Goal: Information Seeking & Learning: Learn about a topic

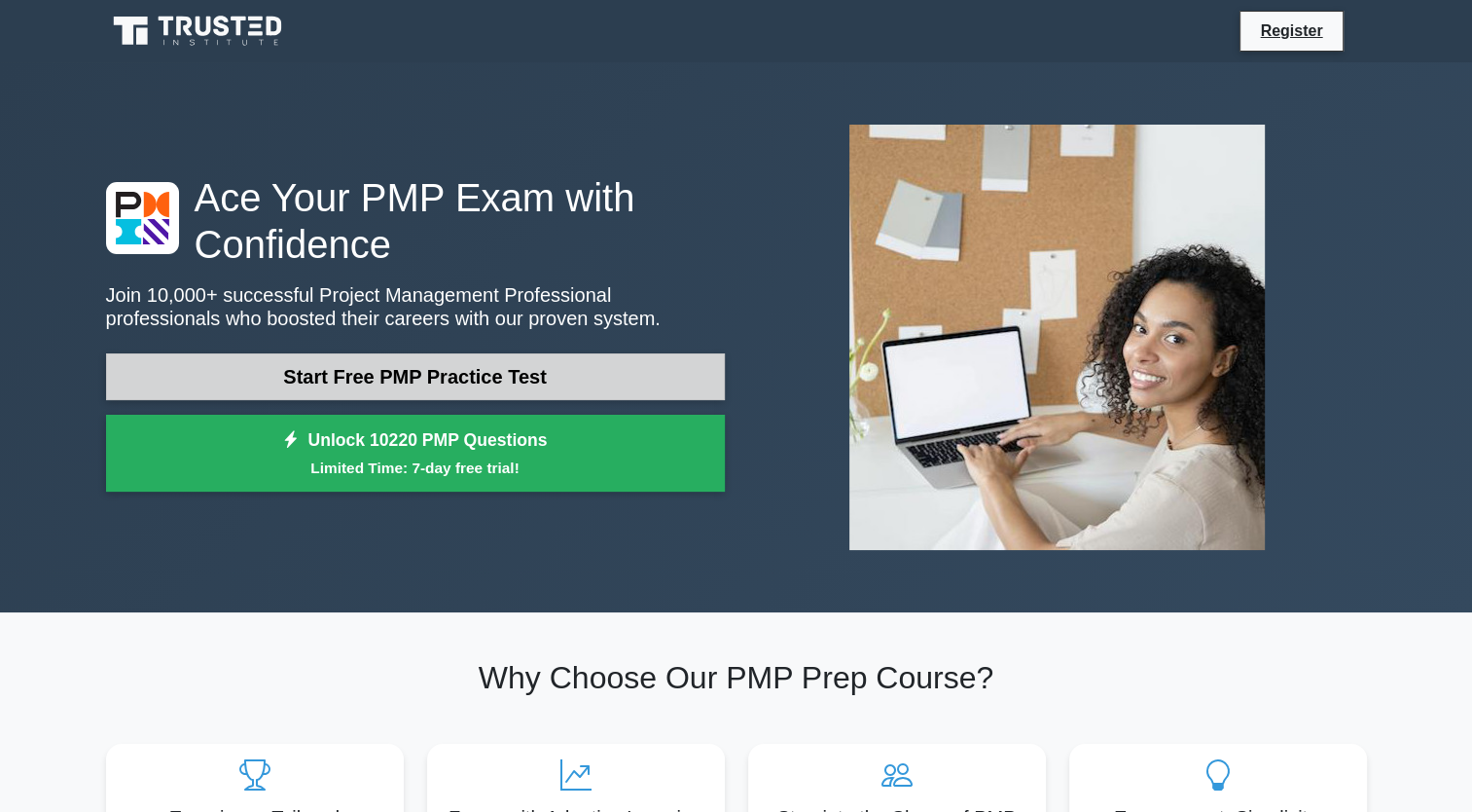
click at [579, 383] on link "Start Free PMP Practice Test" at bounding box center [415, 376] width 619 height 47
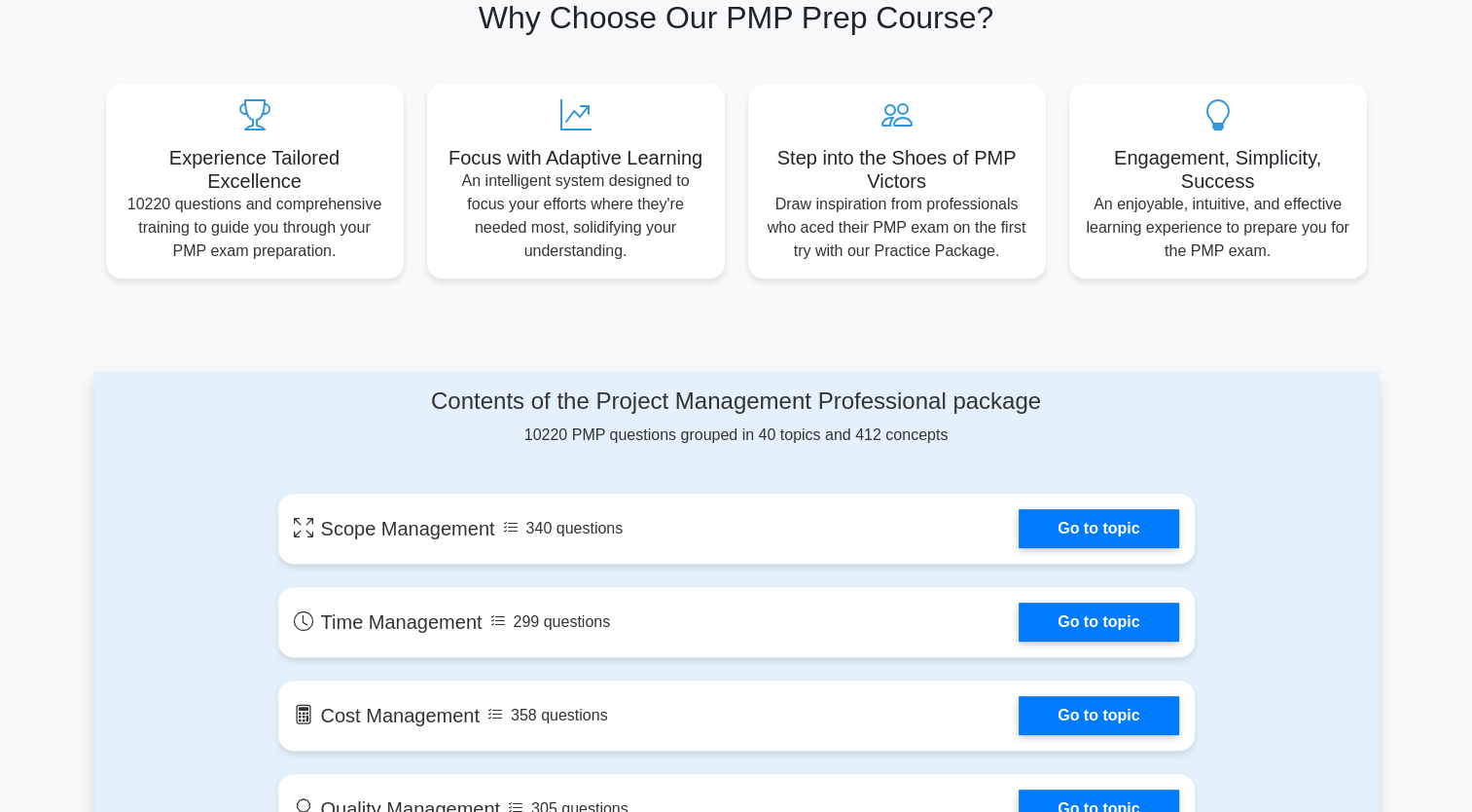
scroll to position [919, 0]
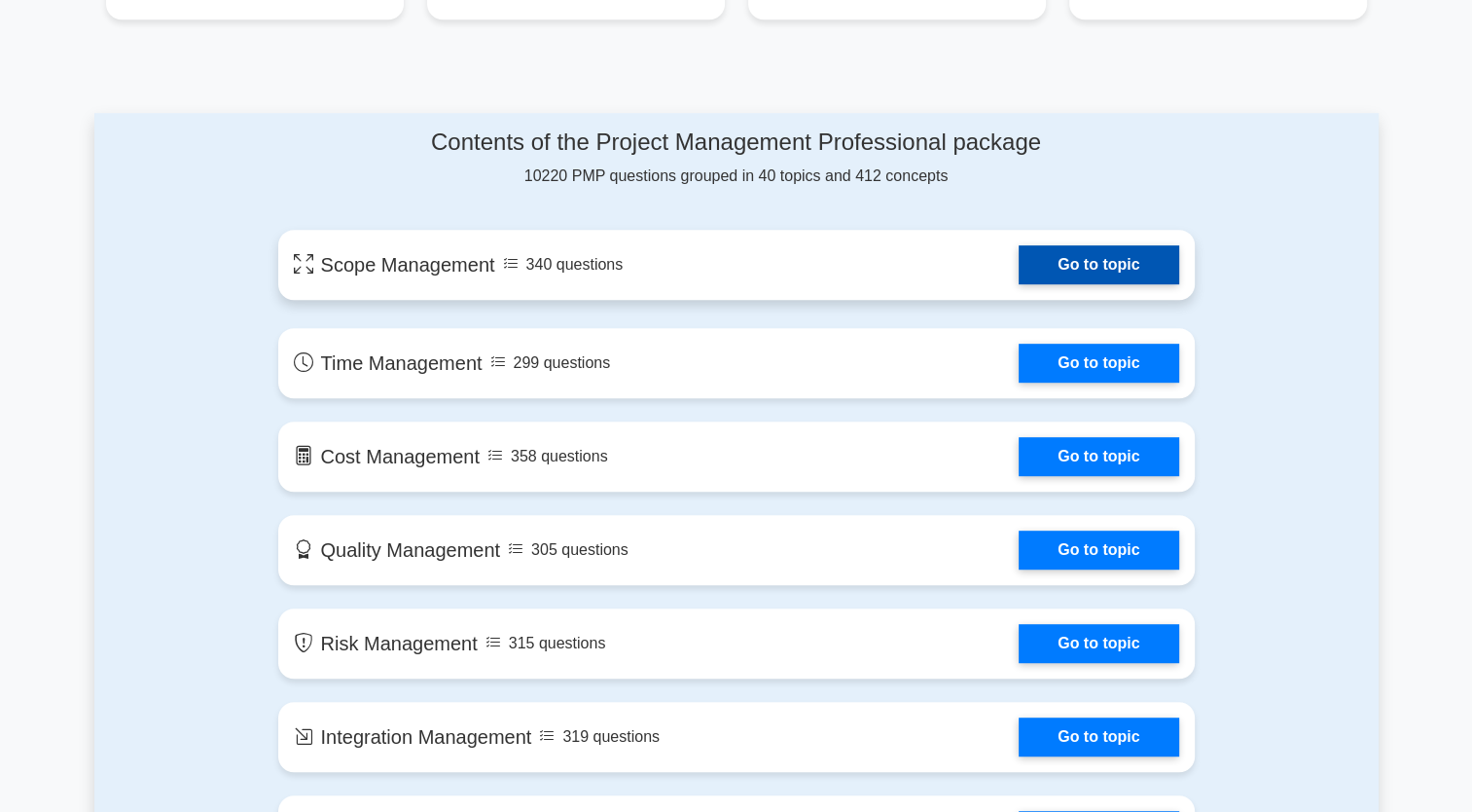
click at [1100, 266] on link "Go to topic" at bounding box center [1099, 264] width 160 height 39
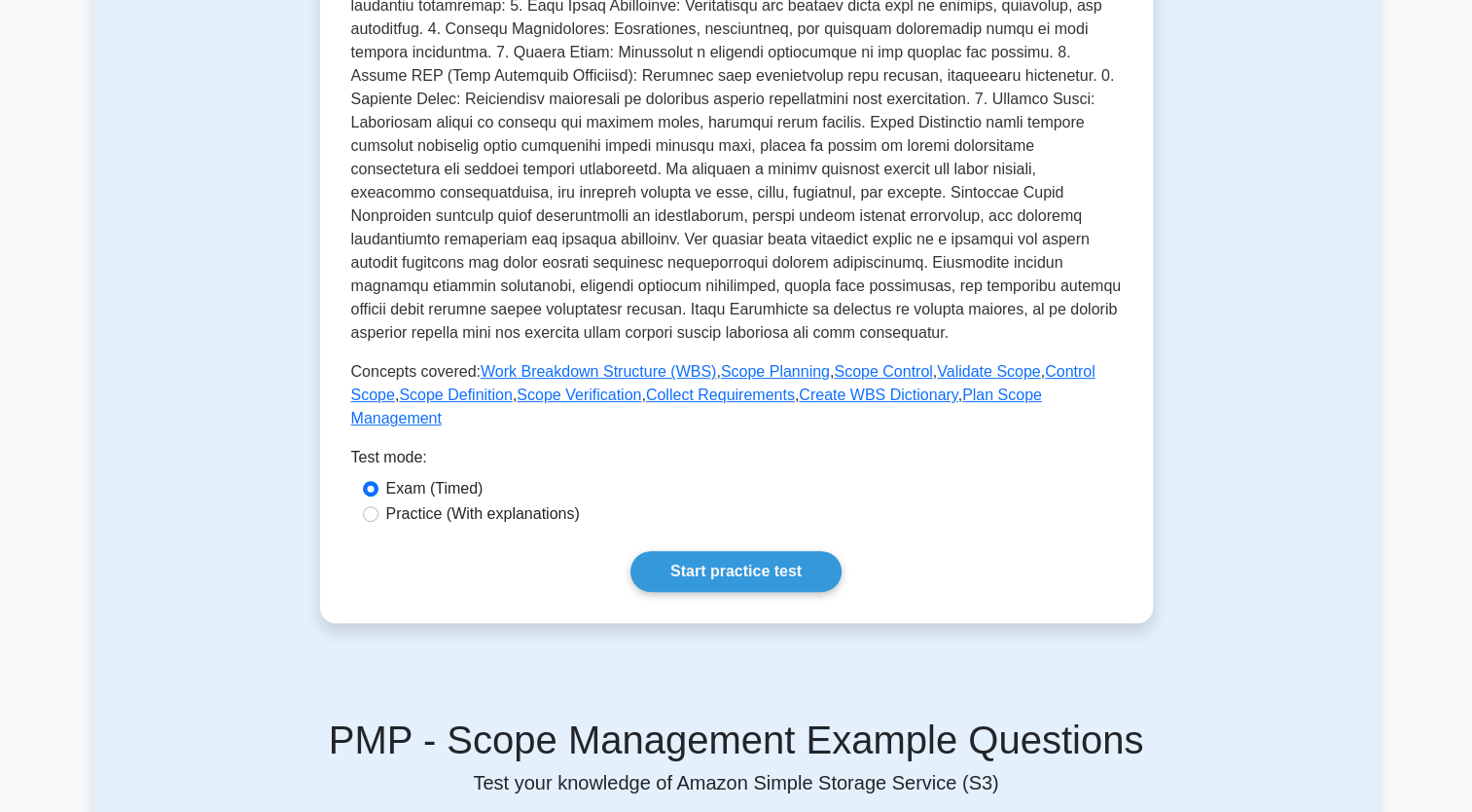
scroll to position [533, 0]
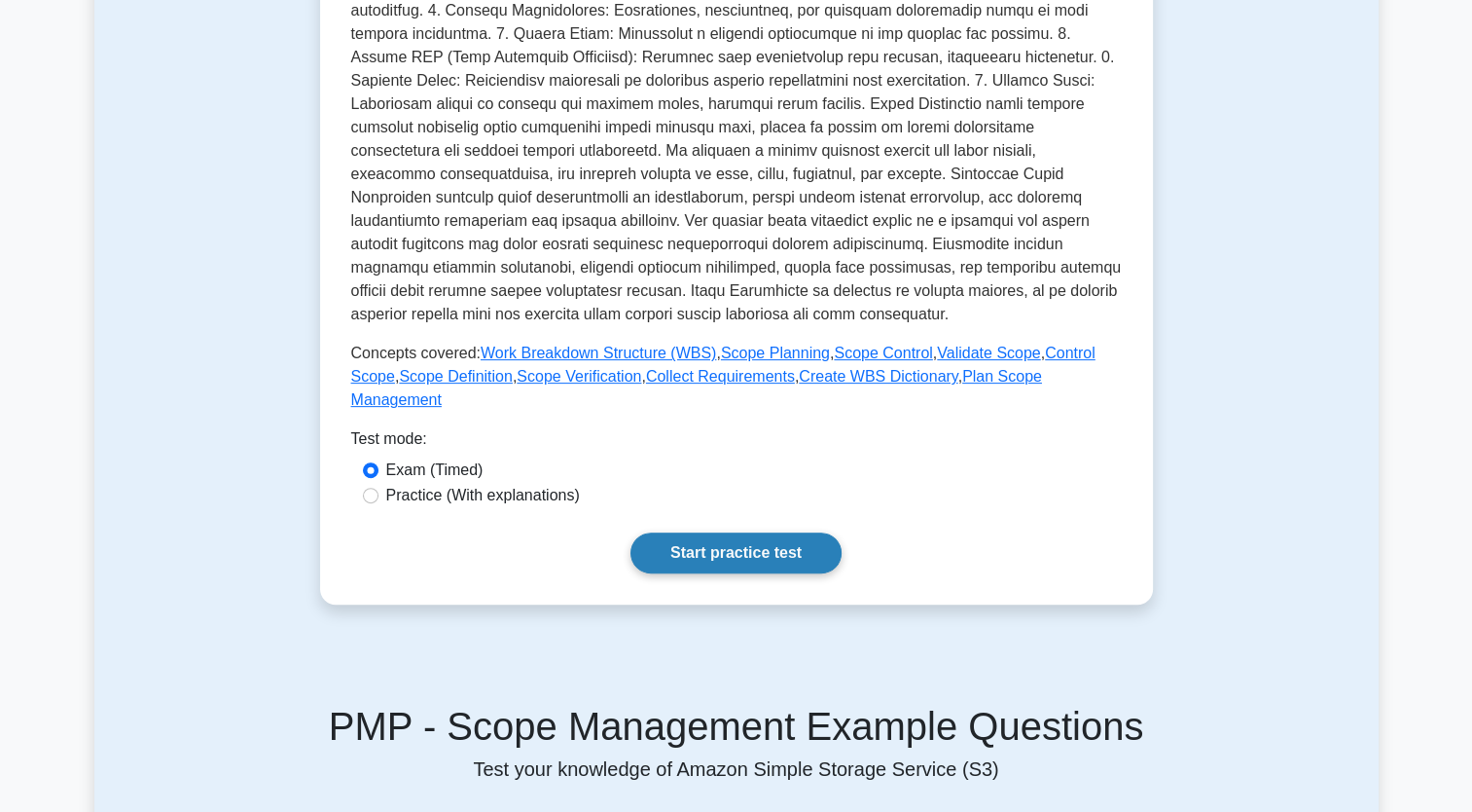
click at [772, 538] on link "Start practice test" at bounding box center [736, 552] width 211 height 41
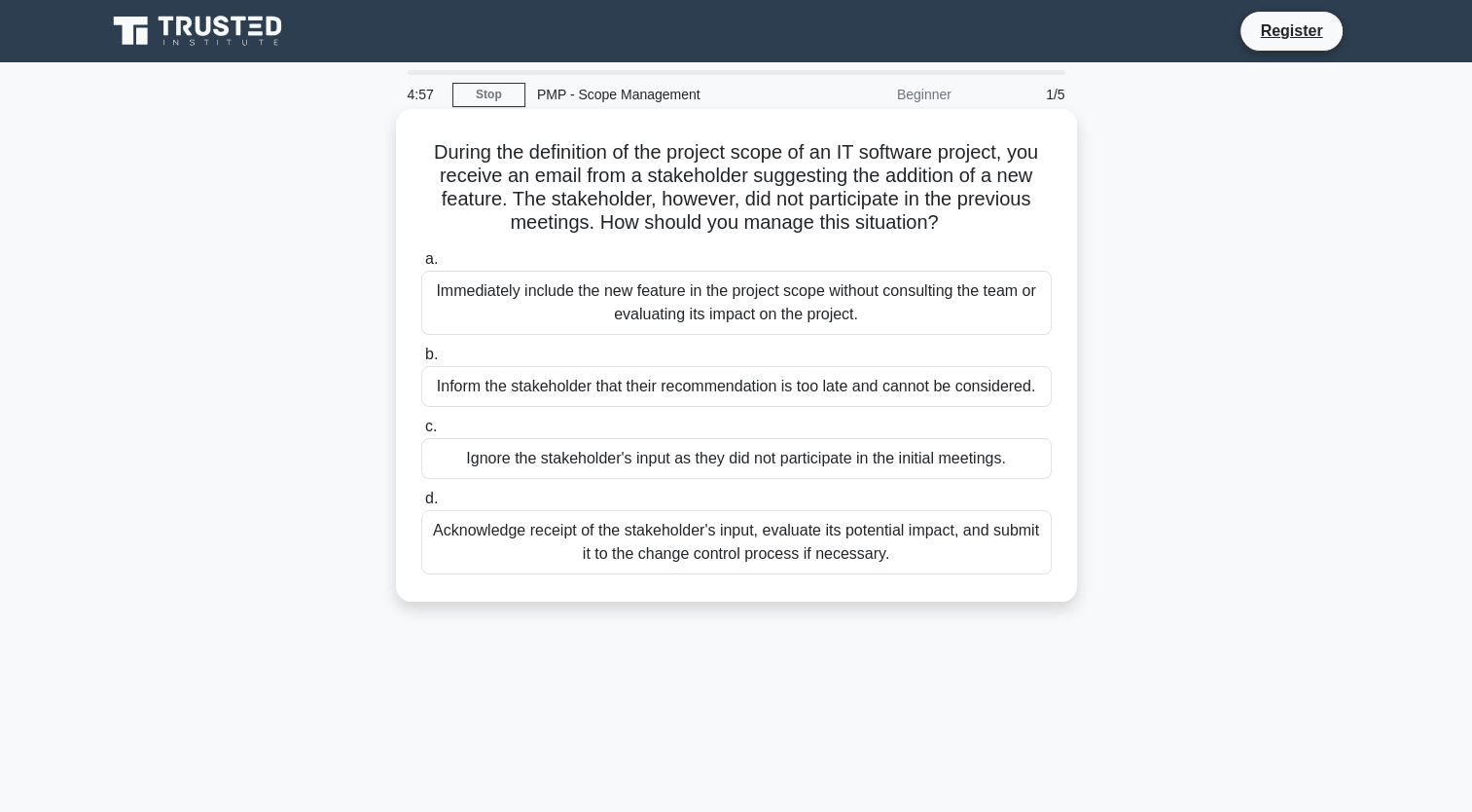
click at [521, 298] on div "Immediately include the new feature in the project scope without consulting the…" at bounding box center [736, 303] width 631 height 64
click at [421, 266] on input "a. Immediately include the new feature in the project scope without consulting …" at bounding box center [421, 259] width 0 height 13
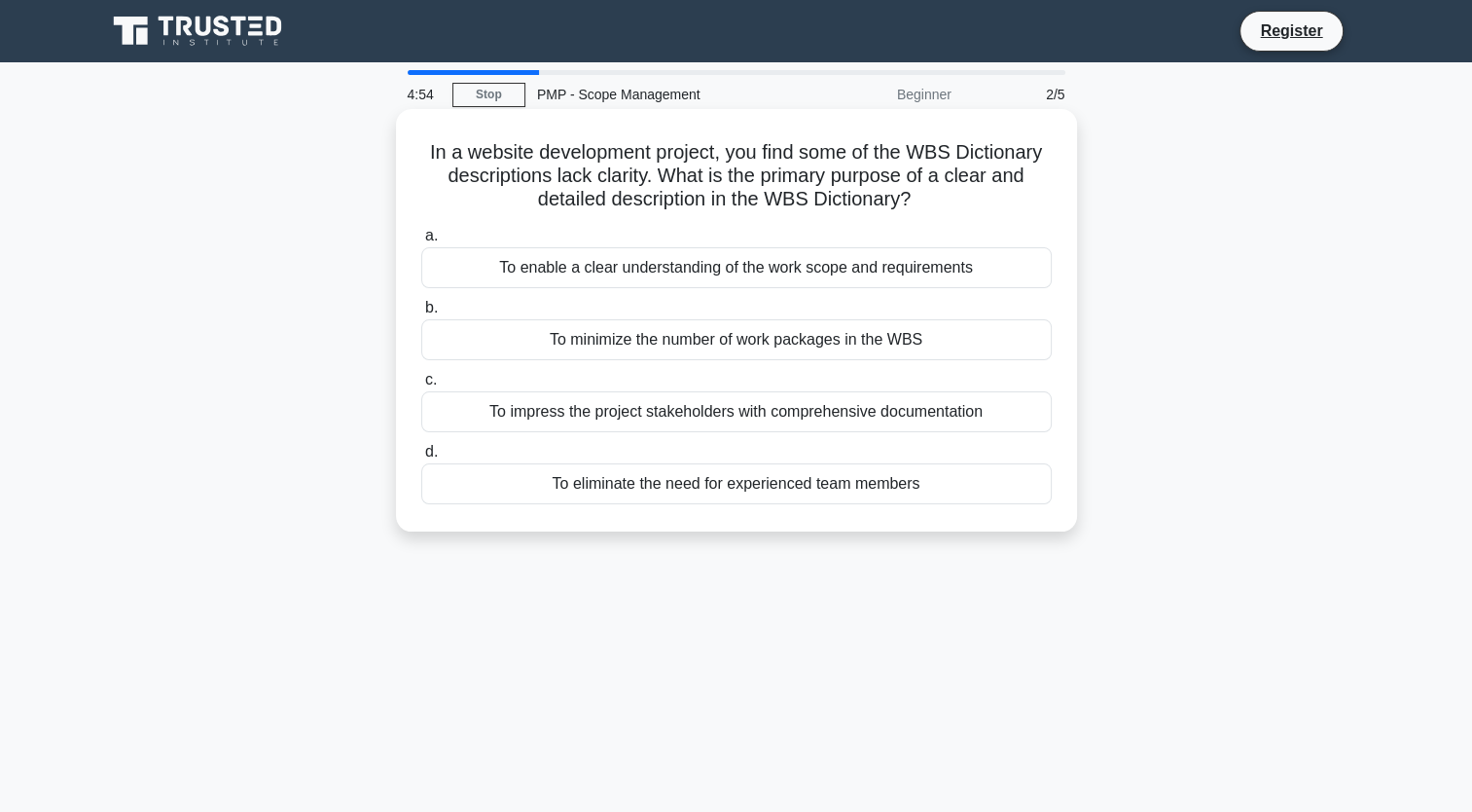
click at [925, 276] on div "To enable a clear understanding of the work scope and requirements" at bounding box center [736, 267] width 631 height 41
click at [421, 242] on input "a. To enable a clear understanding of the work scope and requirements" at bounding box center [421, 236] width 0 height 13
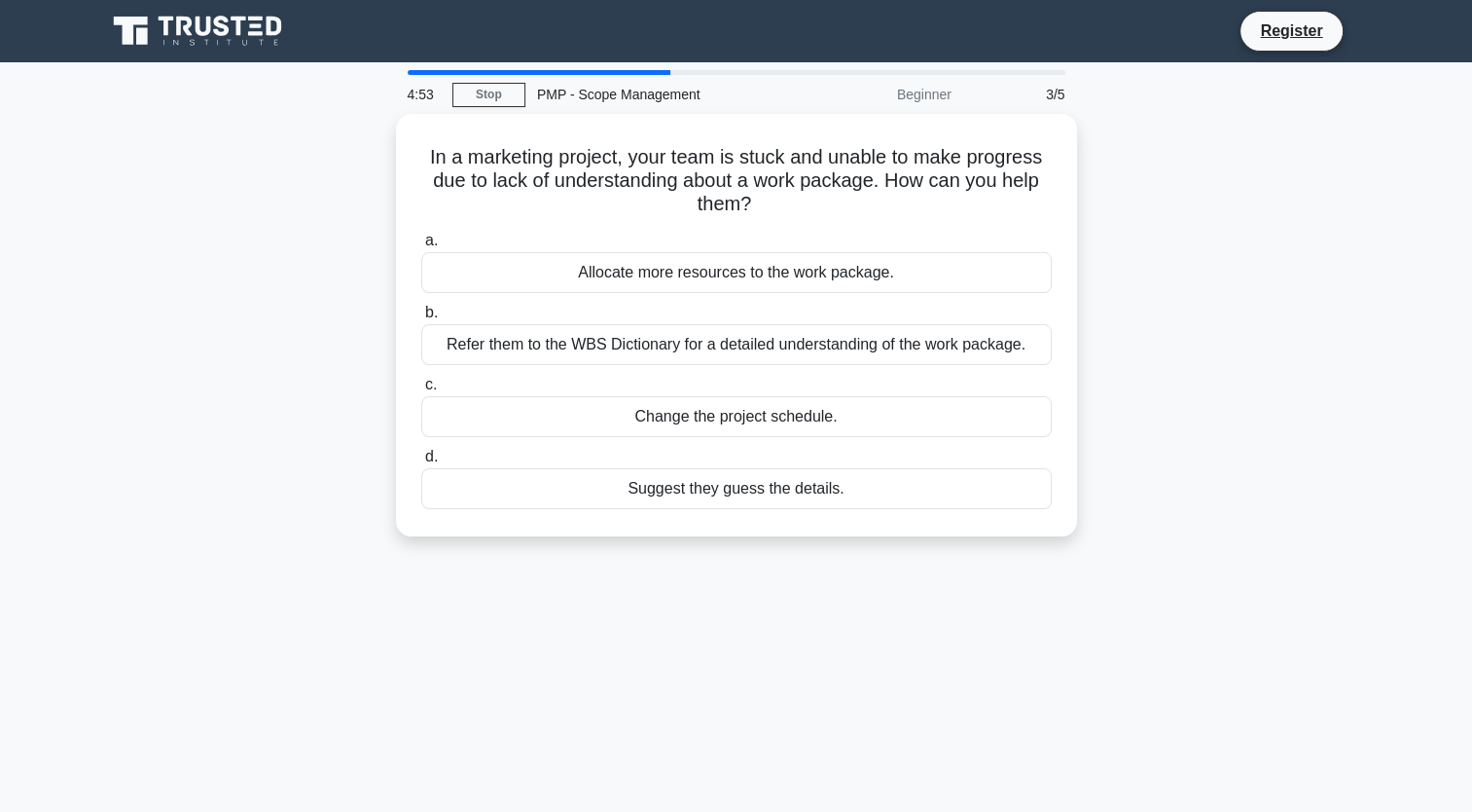
click at [925, 276] on div "Allocate more resources to the work package." at bounding box center [736, 272] width 631 height 41
click at [421, 247] on input "a. Allocate more resources to the work package." at bounding box center [421, 241] width 0 height 13
